Goal: Complete application form

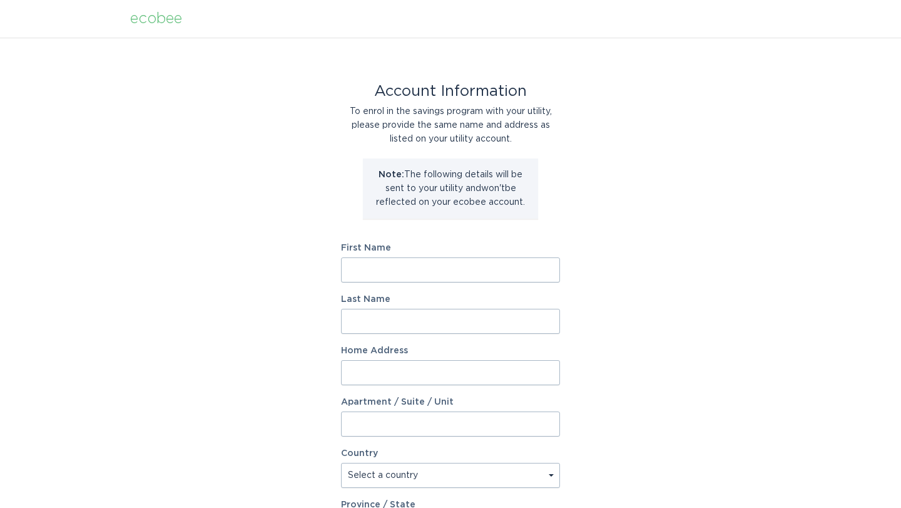
click at [431, 272] on input "First Name" at bounding box center [450, 269] width 219 height 25
type input "Heather"
click at [496, 322] on input "Last Name" at bounding box center [450, 321] width 219 height 25
type input "c"
type input "Carr"
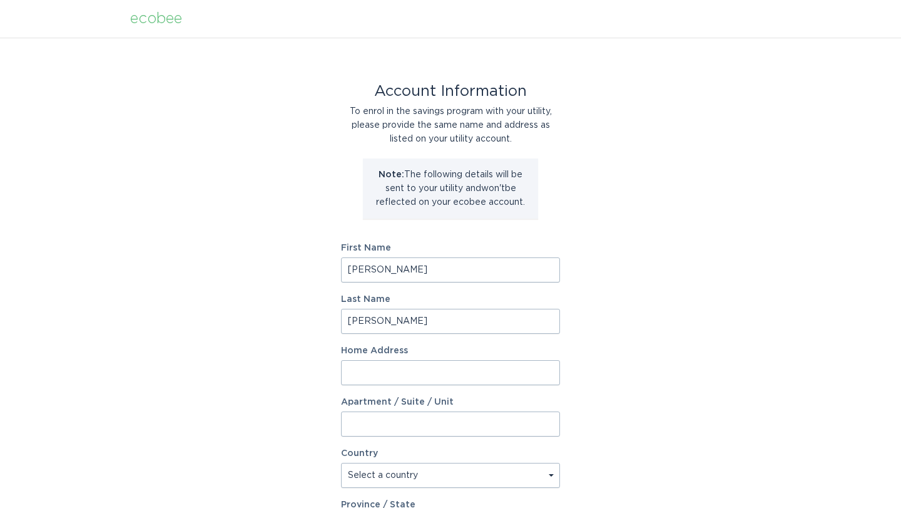
click at [471, 382] on input "Home Address" at bounding box center [450, 372] width 219 height 25
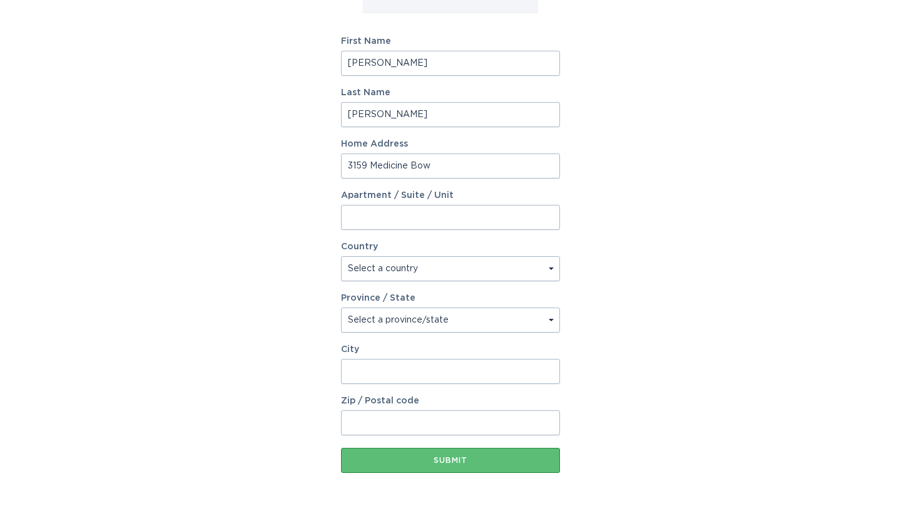
scroll to position [237, 0]
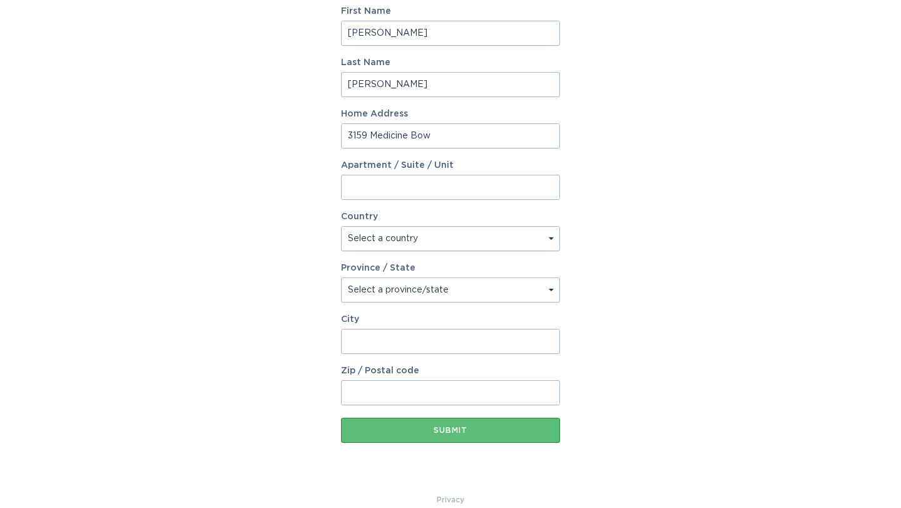
type input "3159 Medicine Bow"
click at [453, 238] on select "Select a country Canada USA" at bounding box center [450, 238] width 219 height 25
select select "US"
click at [341, 226] on select "Select a country Canada USA" at bounding box center [450, 238] width 219 height 25
click at [441, 291] on select "Select a province/state Alabama Alaska American Samoa Arizona Arkansas Californ…" at bounding box center [450, 289] width 219 height 25
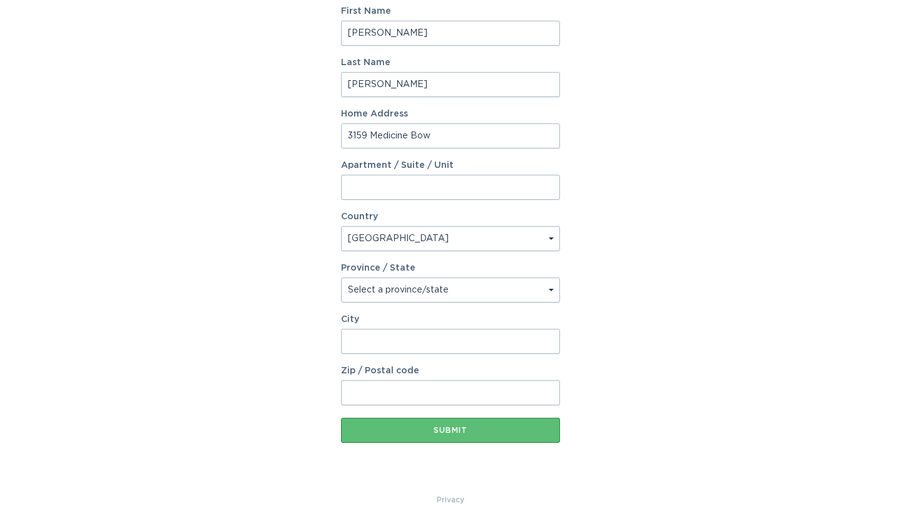
select select "NC"
click at [341, 277] on select "Select a province/state Alabama Alaska American Samoa Arizona Arkansas Californ…" at bounding box center [450, 289] width 219 height 25
click at [412, 342] on input "City" at bounding box center [450, 341] width 219 height 25
type input "Claremont"
click at [404, 398] on input "Zip / Postal code" at bounding box center [450, 392] width 219 height 25
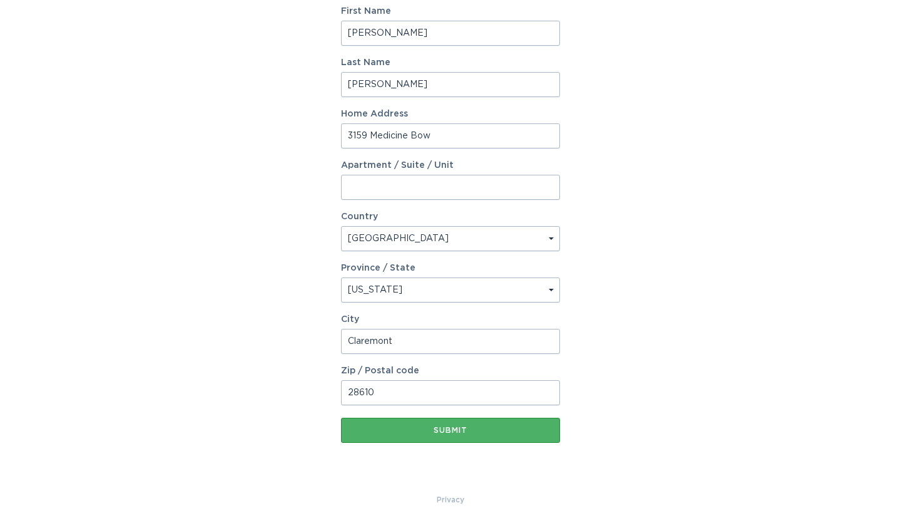
type input "28610"
click at [421, 433] on div "Submit" at bounding box center [450, 430] width 207 height 8
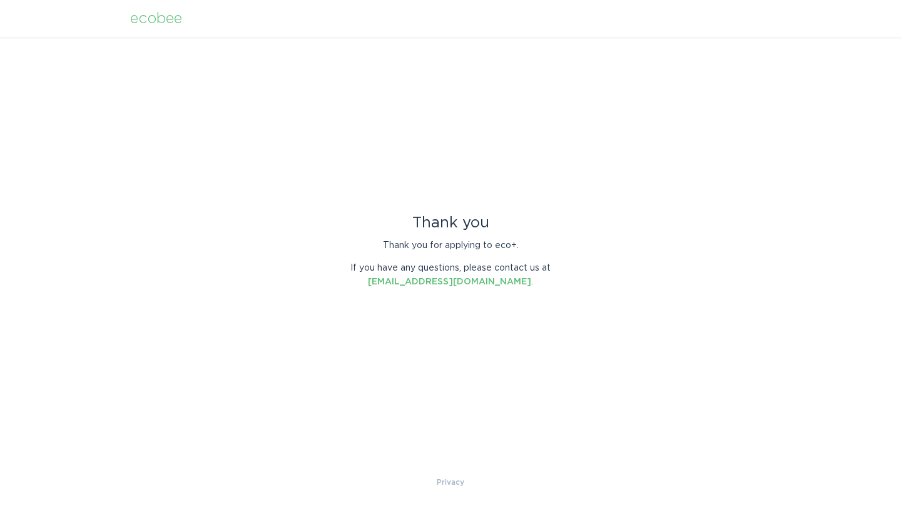
click at [872, 507] on div at bounding box center [450, 508] width 901 height 0
